Goal: Task Accomplishment & Management: Manage account settings

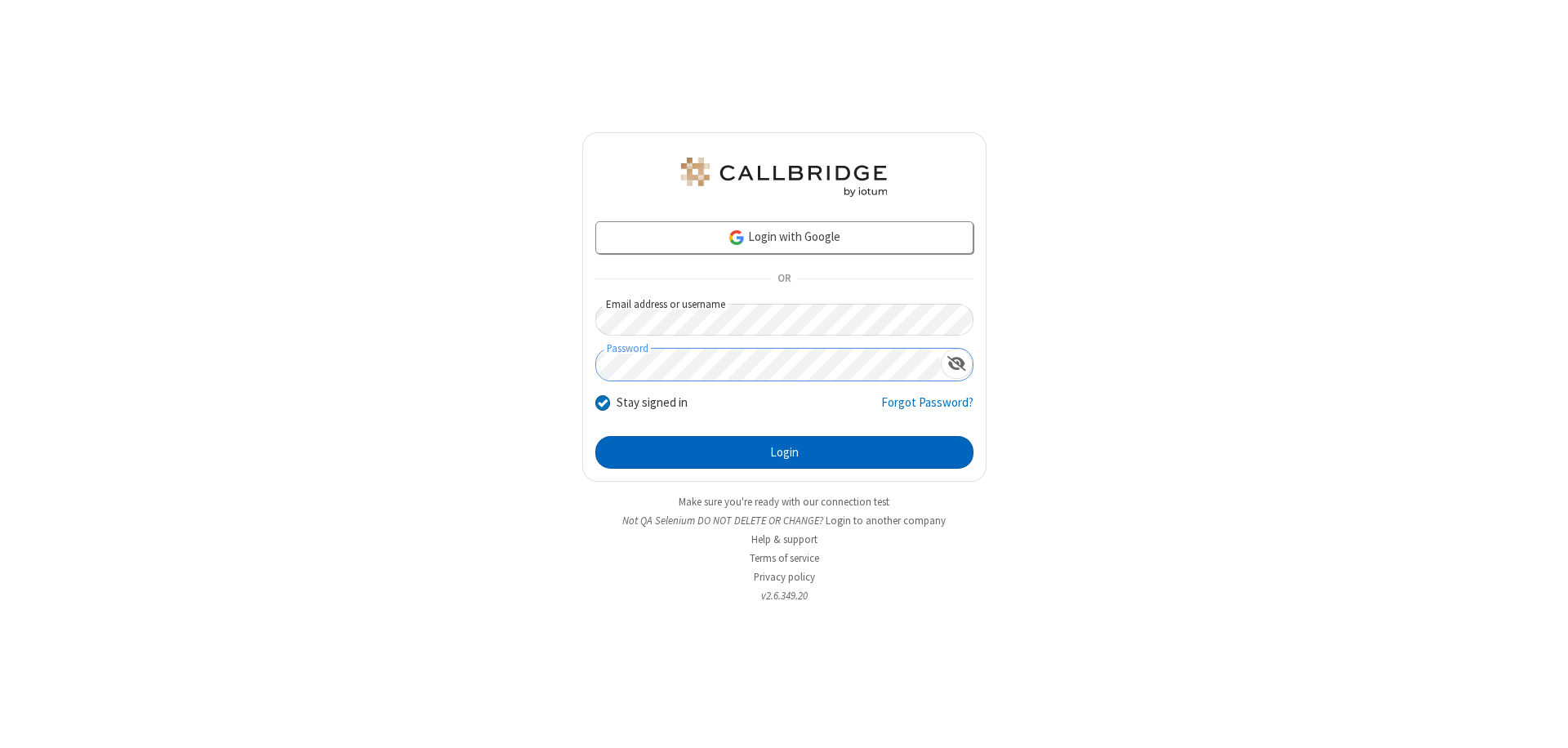
click at [784, 452] on button "Login" at bounding box center [784, 453] width 378 height 33
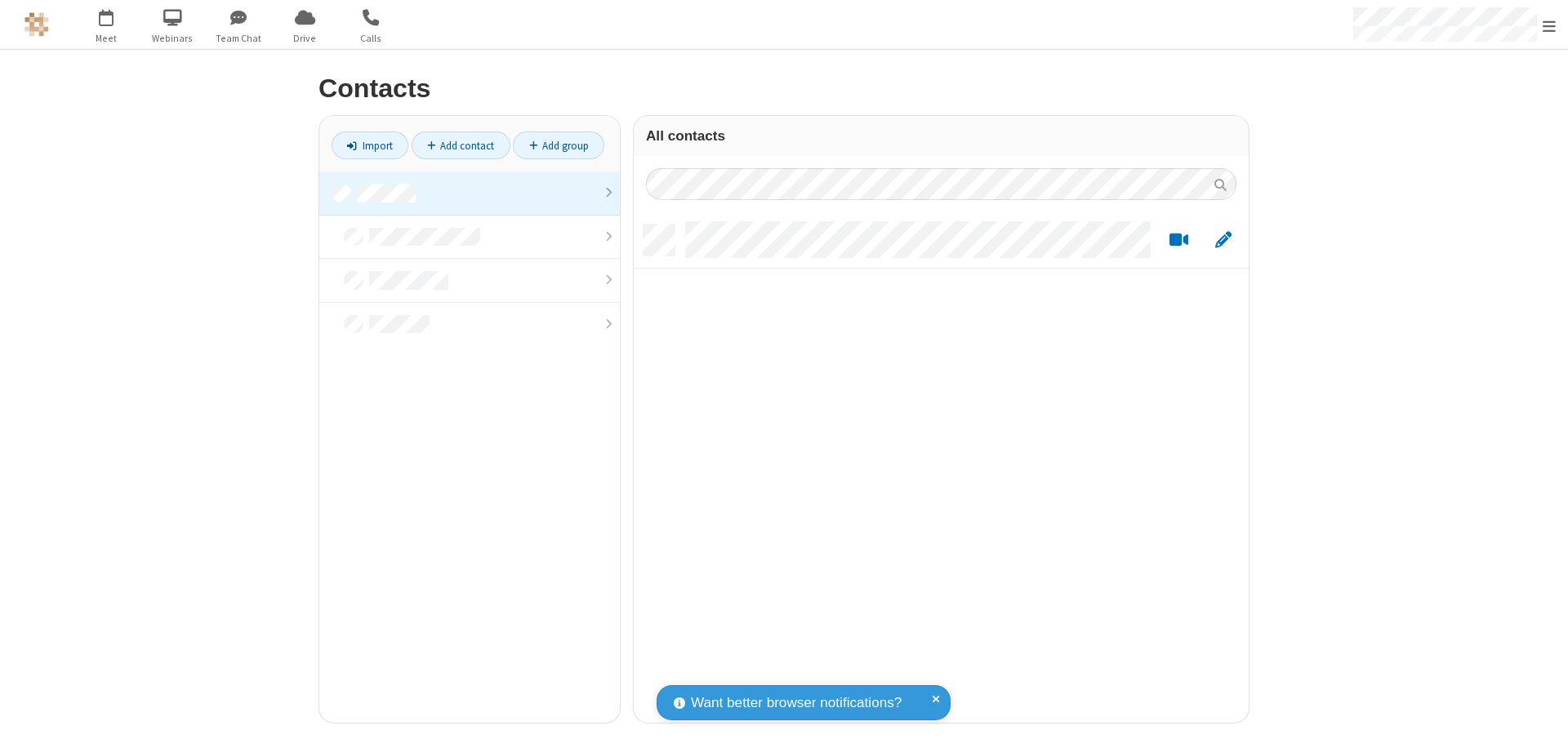
scroll to position [498, 602]
click at [469, 193] on link at bounding box center [470, 194] width 301 height 44
click at [460, 145] on link "Add contact" at bounding box center [461, 145] width 99 height 28
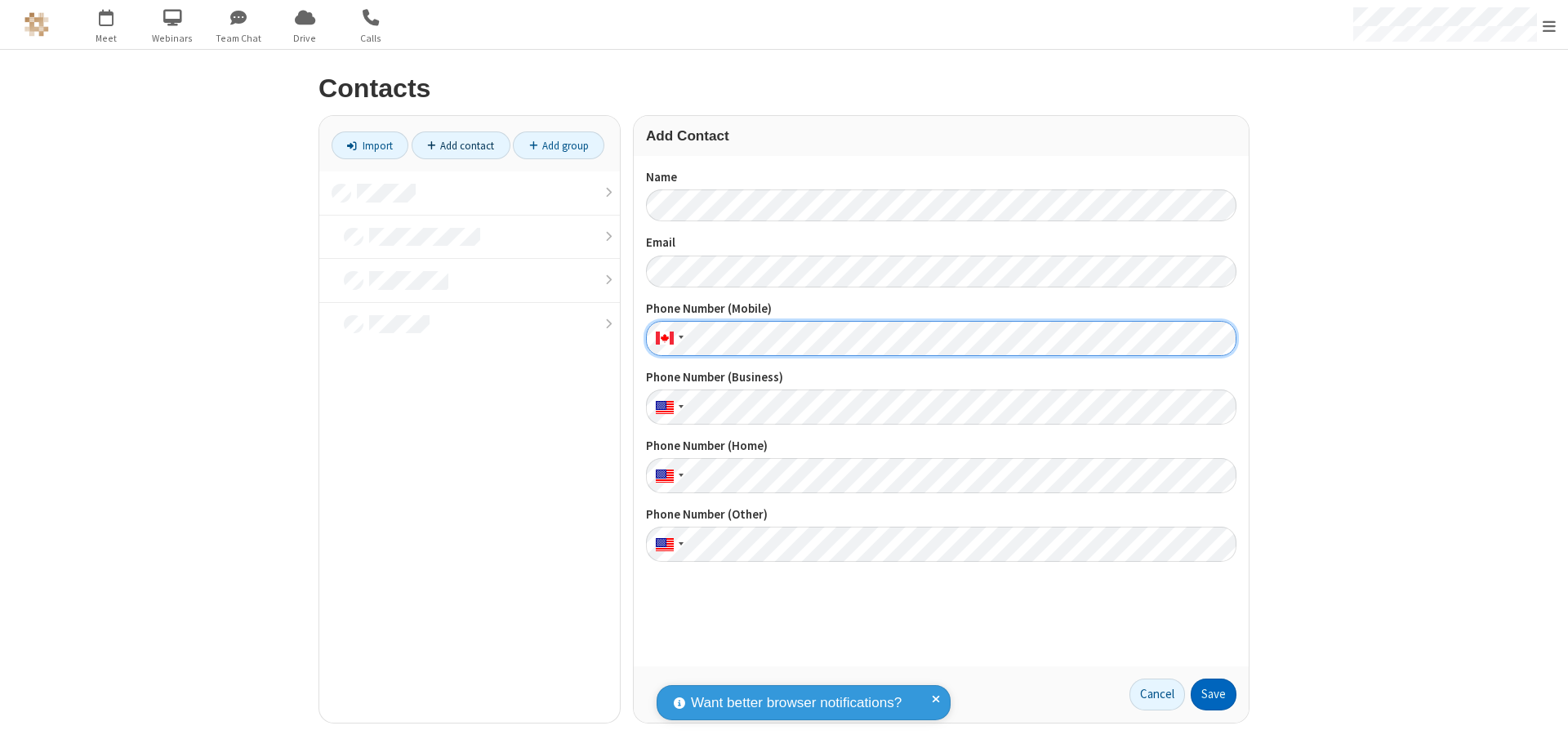
click at [1214, 695] on button "Save" at bounding box center [1214, 695] width 46 height 33
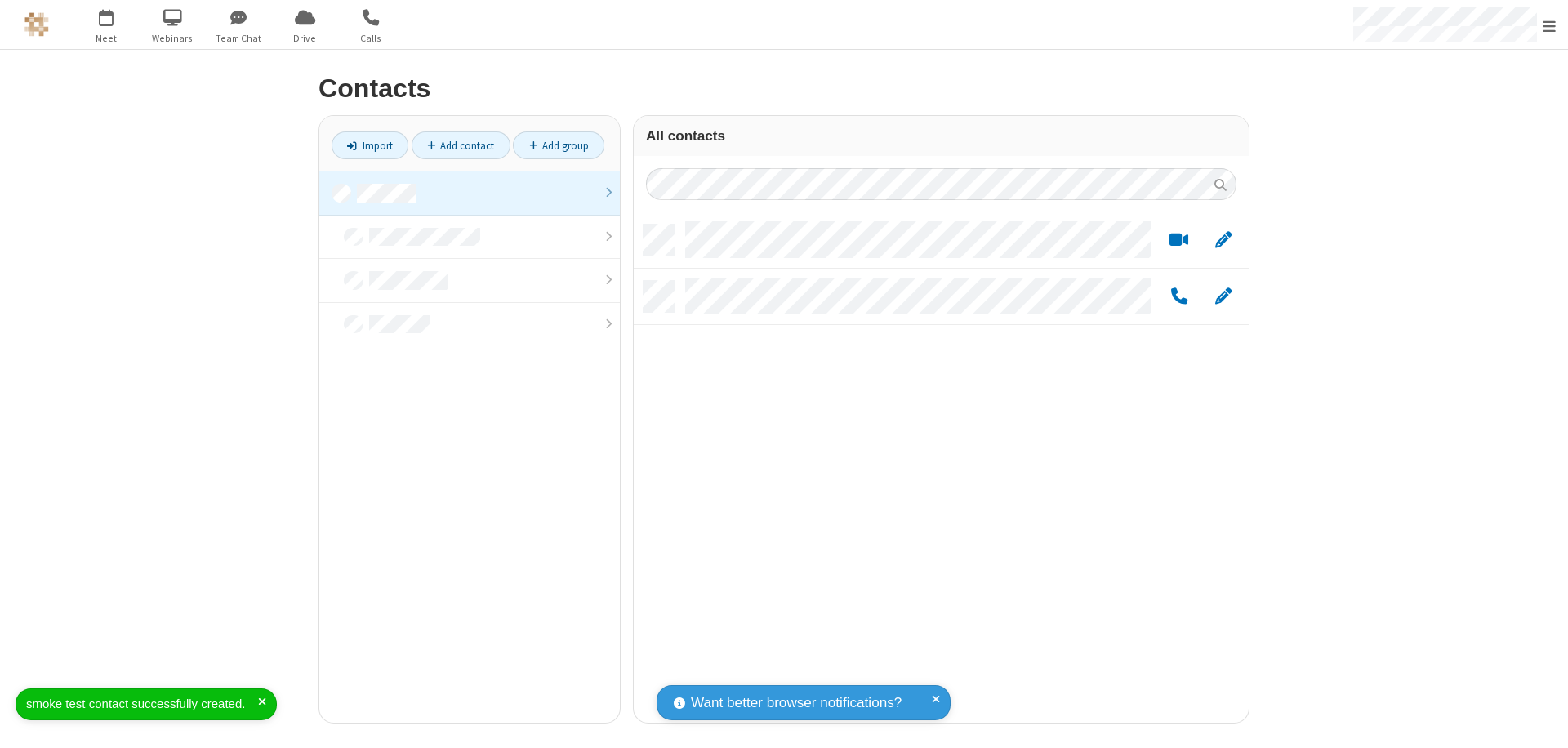
scroll to position [498, 602]
